Goal: Information Seeking & Learning: Learn about a topic

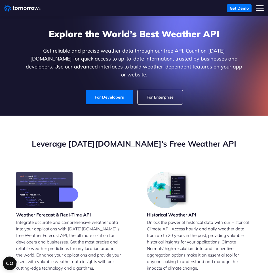
click at [149, 91] on link "For Enterprise" at bounding box center [160, 97] width 45 height 14
click at [111, 90] on link "For Developers" at bounding box center [109, 97] width 47 height 14
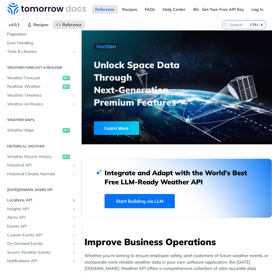
scroll to position [97, 0]
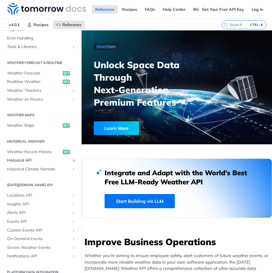
click at [28, 160] on span "Historical API" at bounding box center [38, 160] width 63 height 6
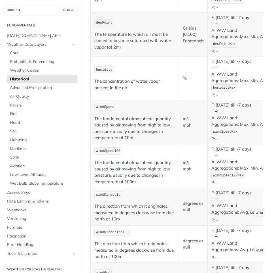
scroll to position [134, 0]
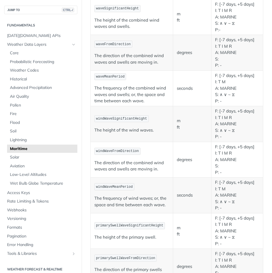
scroll to position [118, 0]
